Goal: Task Accomplishment & Management: Use online tool/utility

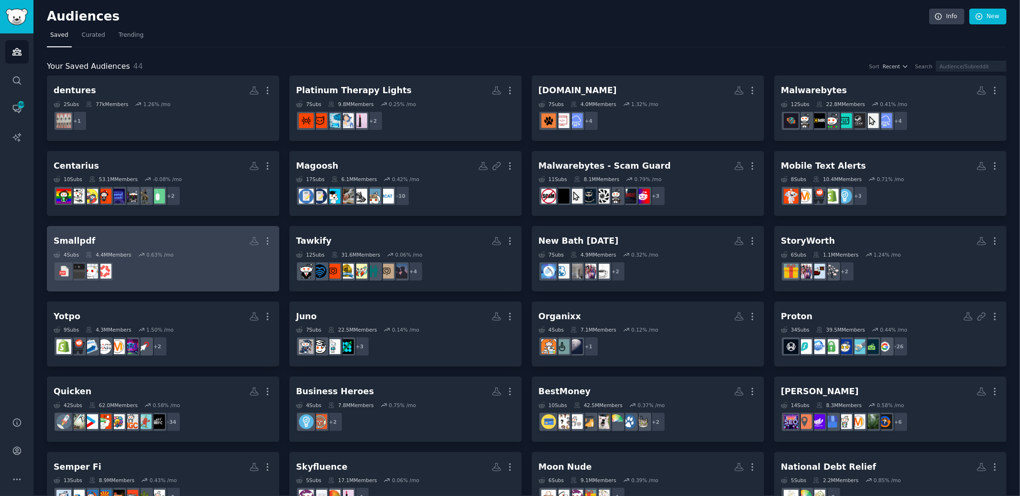
click at [69, 245] on div "Smallpdf" at bounding box center [75, 241] width 42 height 12
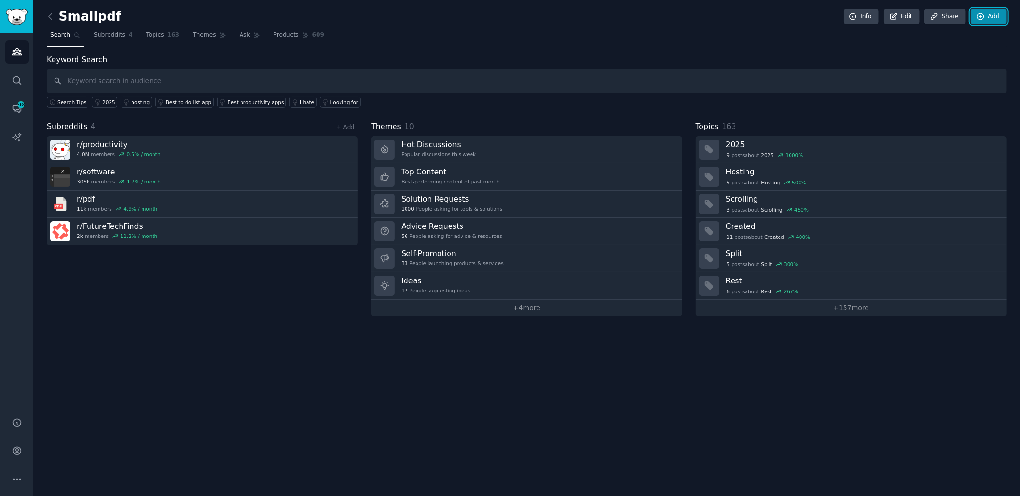
click at [992, 17] on link "Add" at bounding box center [989, 17] width 36 height 16
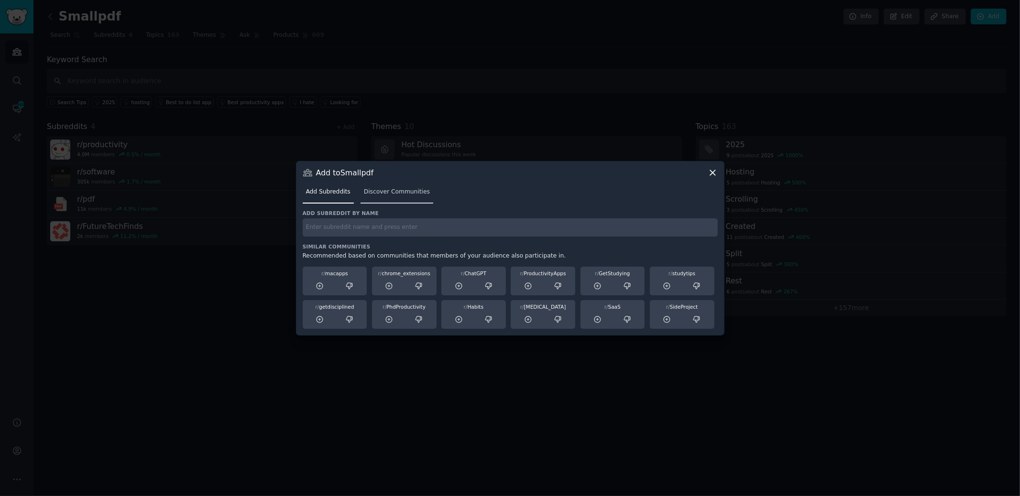
click at [393, 191] on span "Discover Communities" at bounding box center [397, 192] width 66 height 9
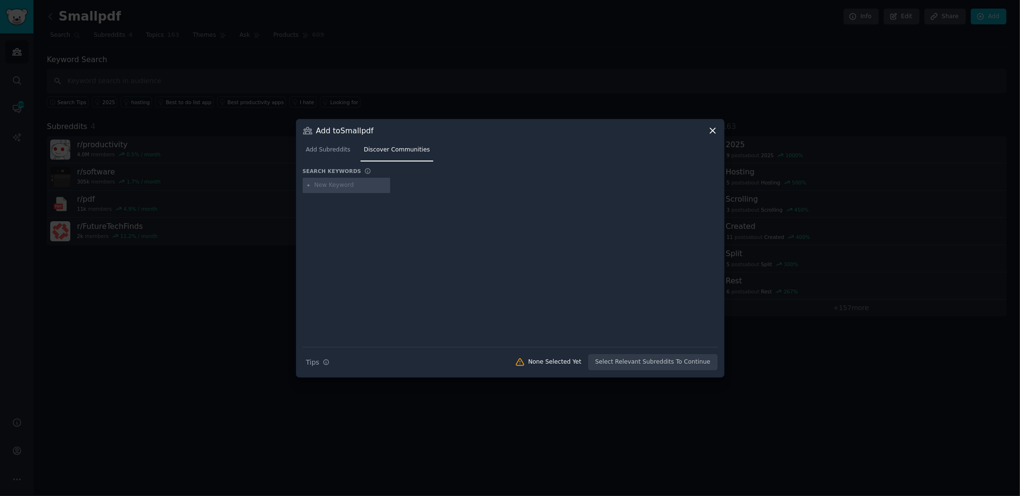
click at [328, 143] on link "Add Subreddits" at bounding box center [328, 152] width 51 height 20
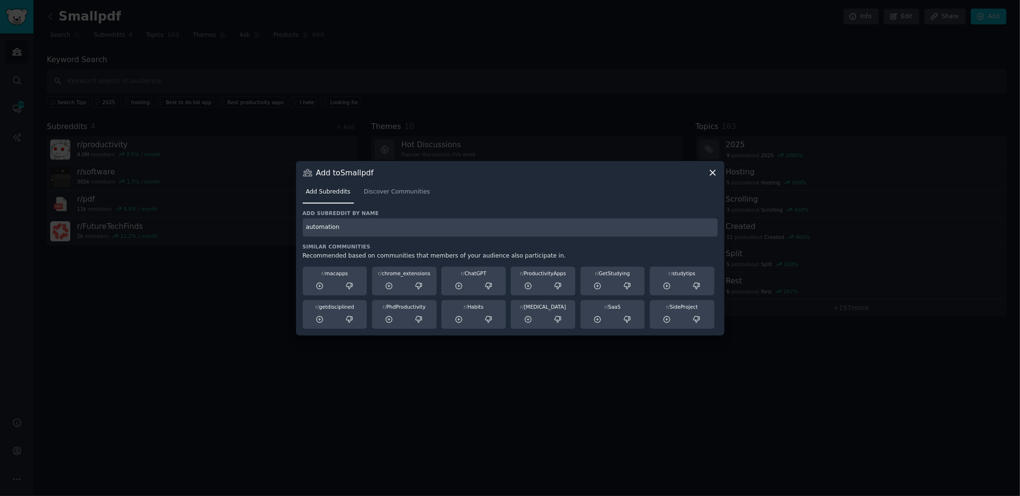
type input "automation"
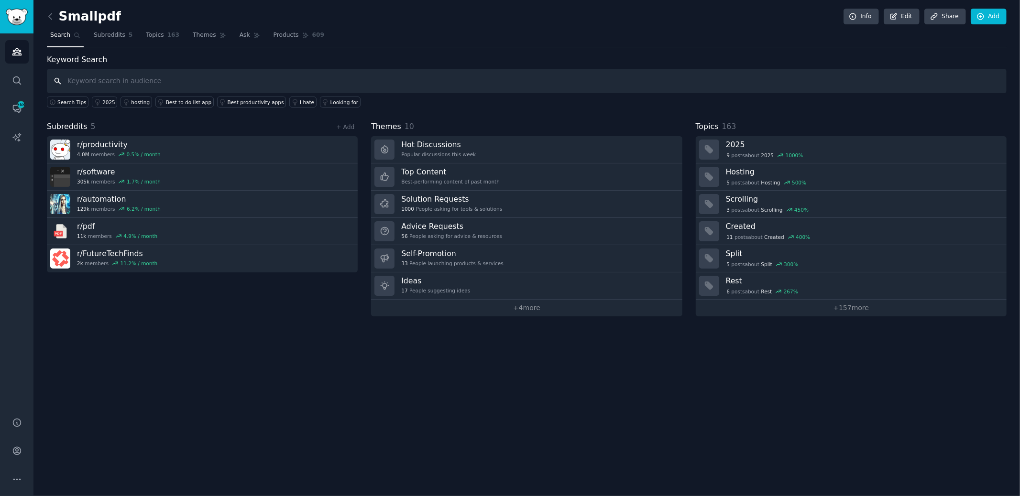
click at [99, 80] on input "text" at bounding box center [527, 81] width 960 height 24
click at [997, 13] on link "Add" at bounding box center [989, 17] width 36 height 16
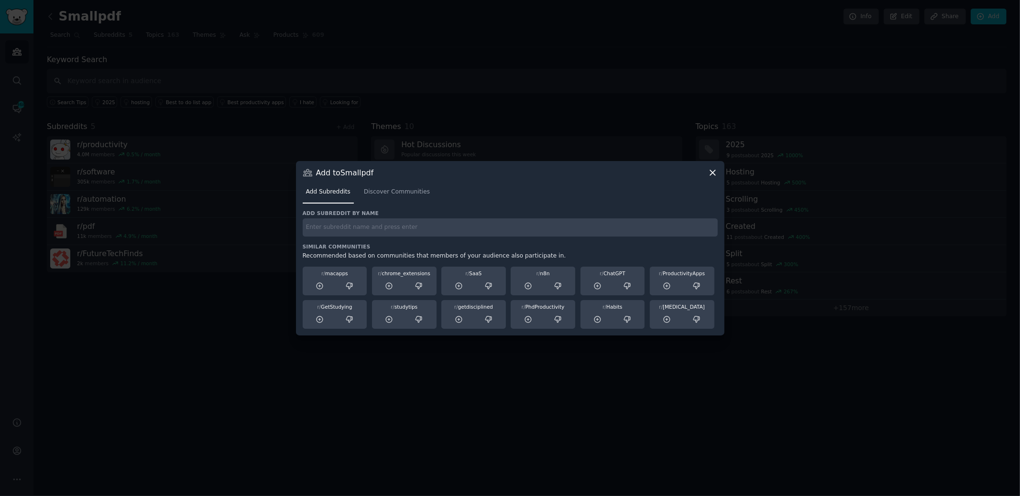
click at [396, 240] on div "Add subreddit by name Similar Communities Recommended based on communities that…" at bounding box center [510, 269] width 415 height 119
click at [394, 231] on input "text" at bounding box center [510, 227] width 415 height 19
type input "studytips"
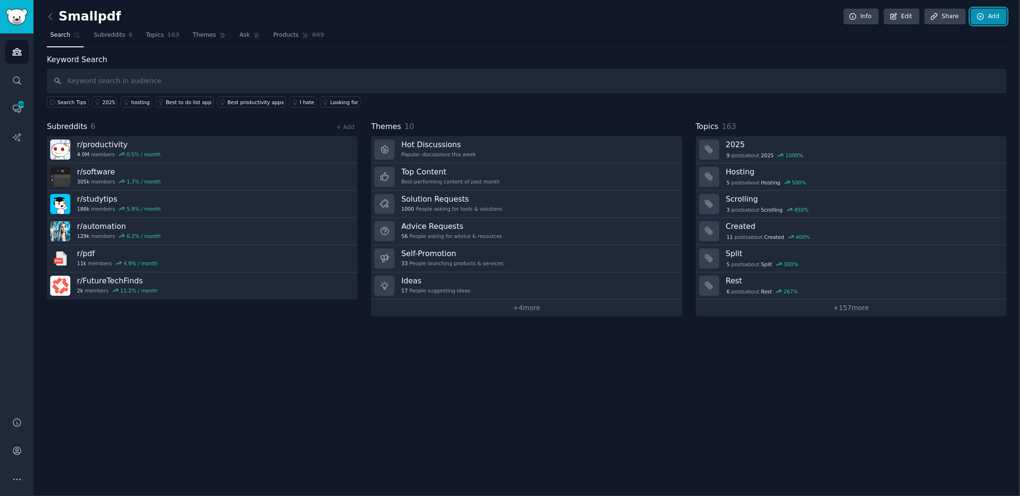
click at [994, 15] on link "Add" at bounding box center [989, 17] width 36 height 16
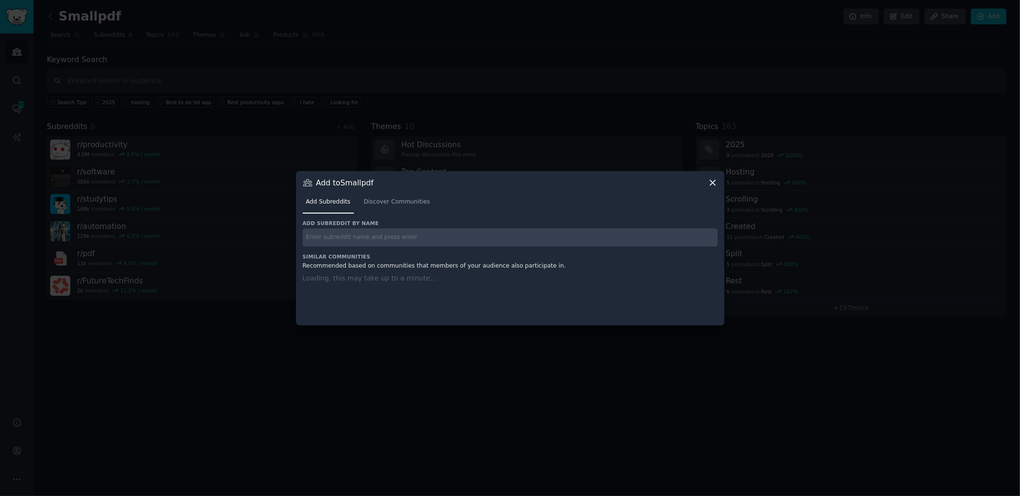
click at [323, 236] on input "text" at bounding box center [510, 238] width 415 height 19
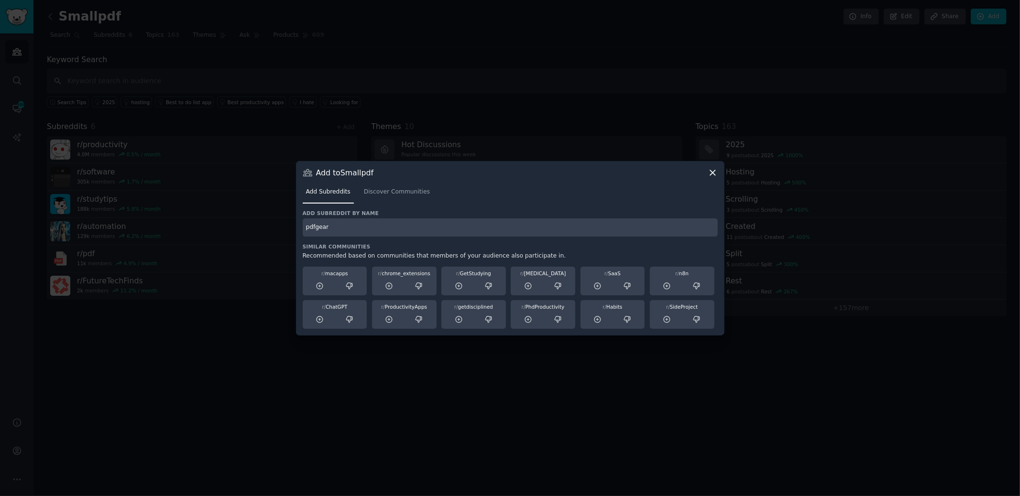
type input "pdfgear"
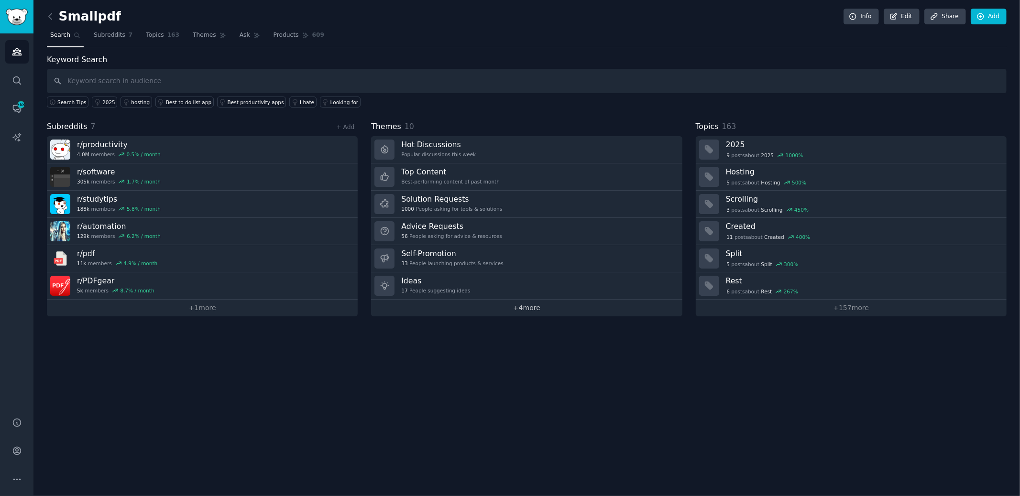
click at [533, 304] on link "+ 4 more" at bounding box center [526, 308] width 311 height 17
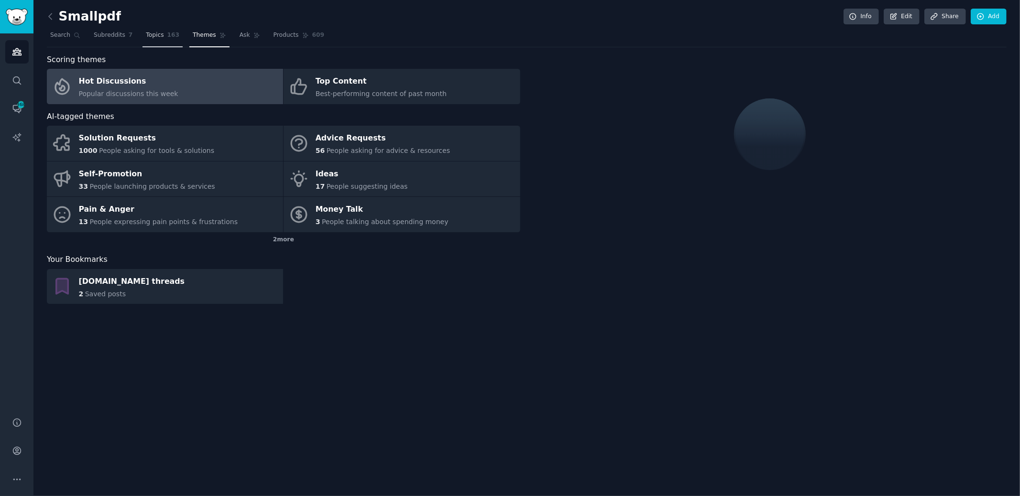
click at [159, 37] on span "Topics" at bounding box center [155, 35] width 18 height 9
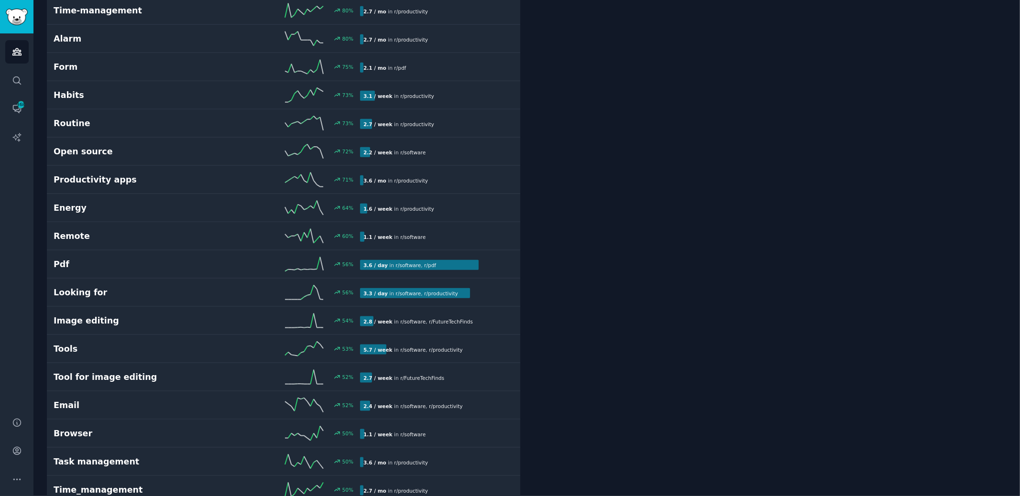
scroll to position [850, 0]
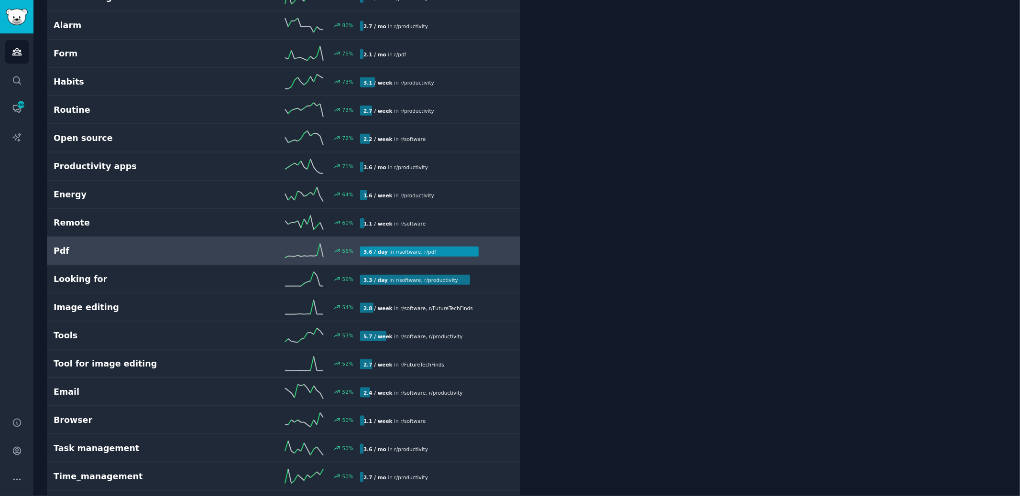
click at [174, 245] on h2 "Pdf" at bounding box center [130, 251] width 153 height 12
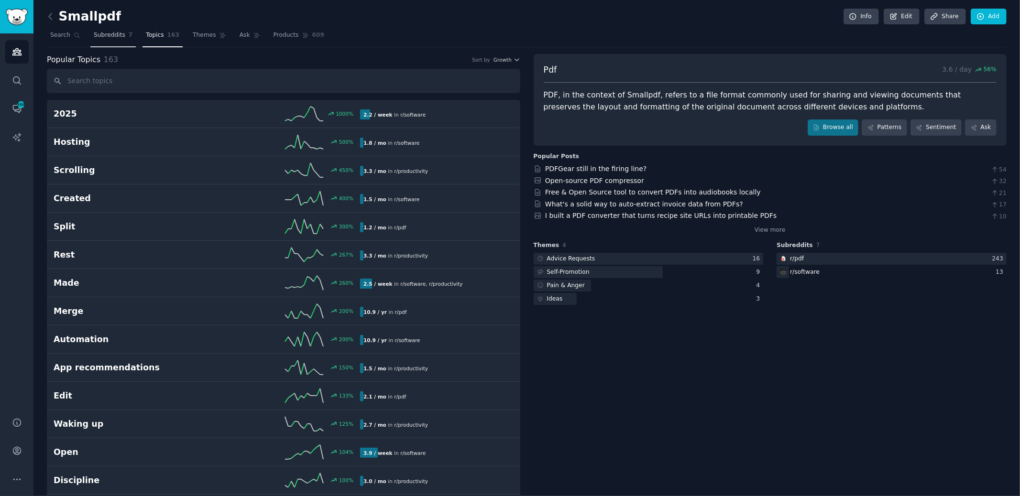
click at [106, 33] on span "Subreddits" at bounding box center [110, 35] width 32 height 9
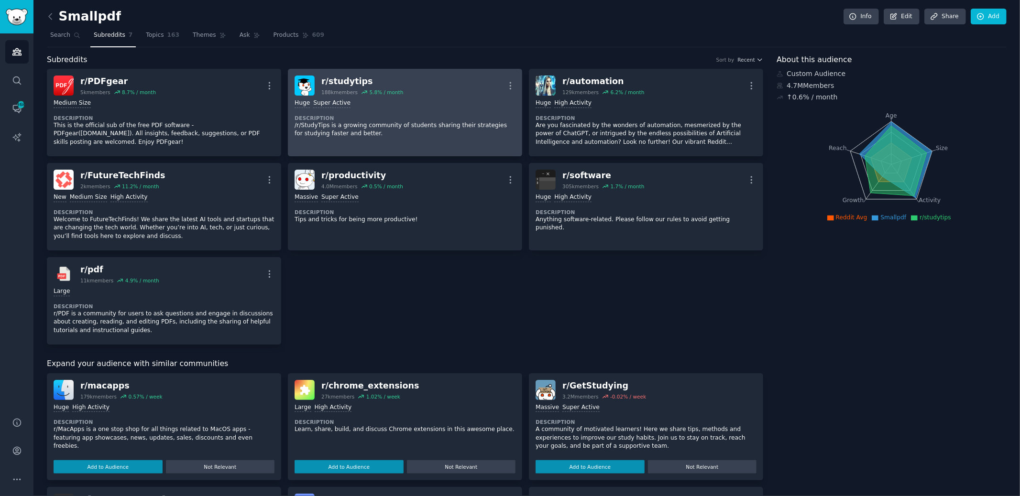
click at [343, 78] on div "r/ studytips" at bounding box center [362, 82] width 82 height 12
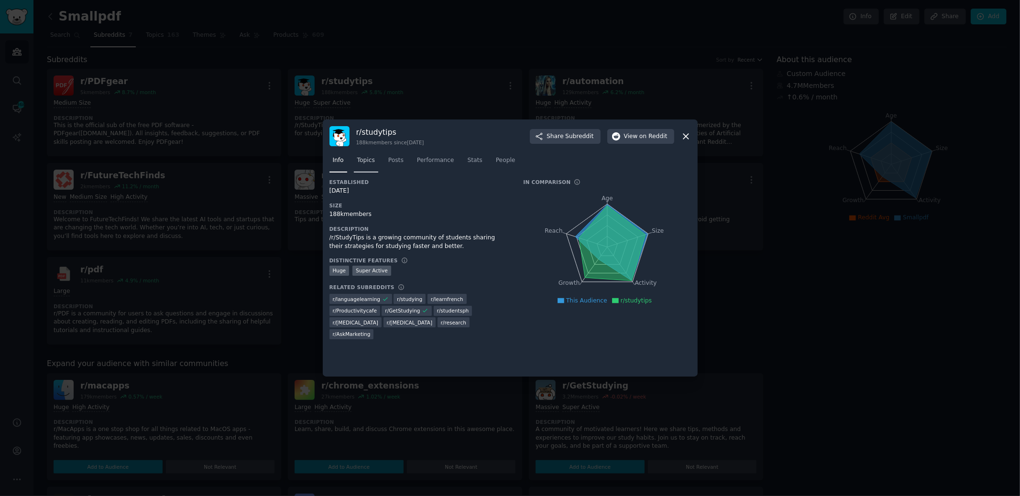
click at [370, 159] on span "Topics" at bounding box center [366, 160] width 18 height 9
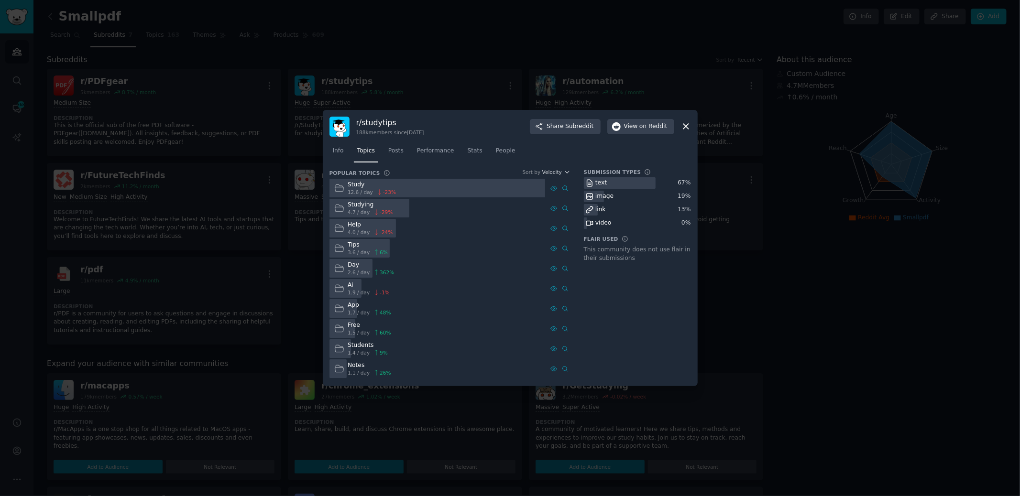
click at [683, 124] on icon at bounding box center [685, 126] width 5 height 5
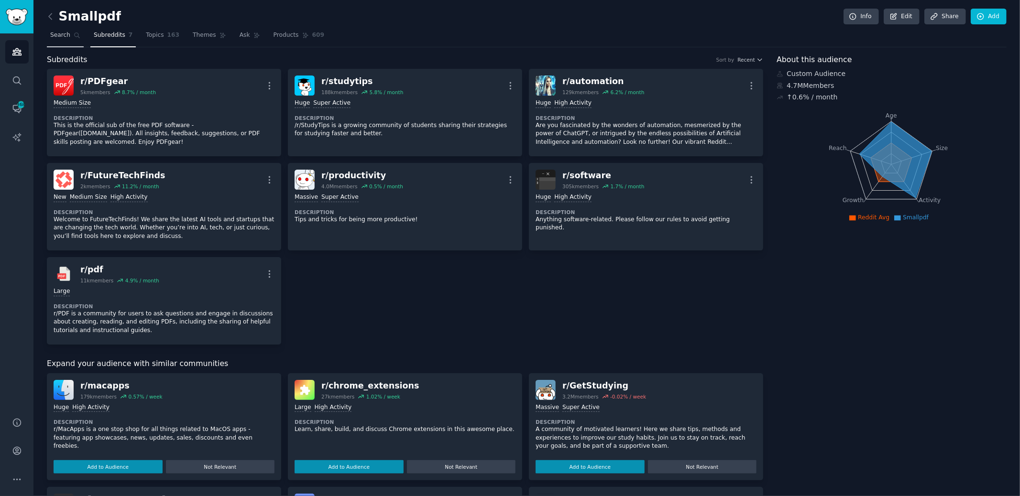
click at [48, 38] on link "Search" at bounding box center [65, 38] width 37 height 20
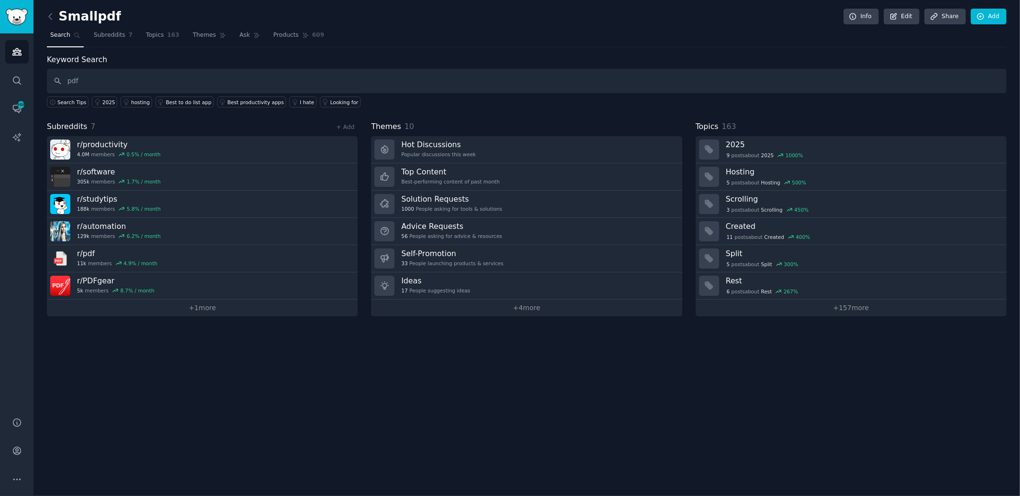
type input "pdf"
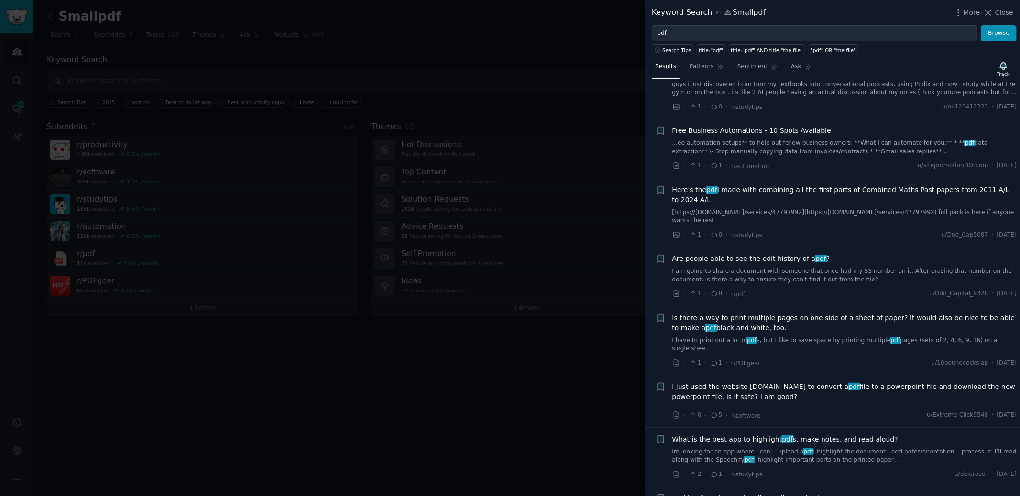
scroll to position [582, 0]
